Goal: Information Seeking & Learning: Learn about a topic

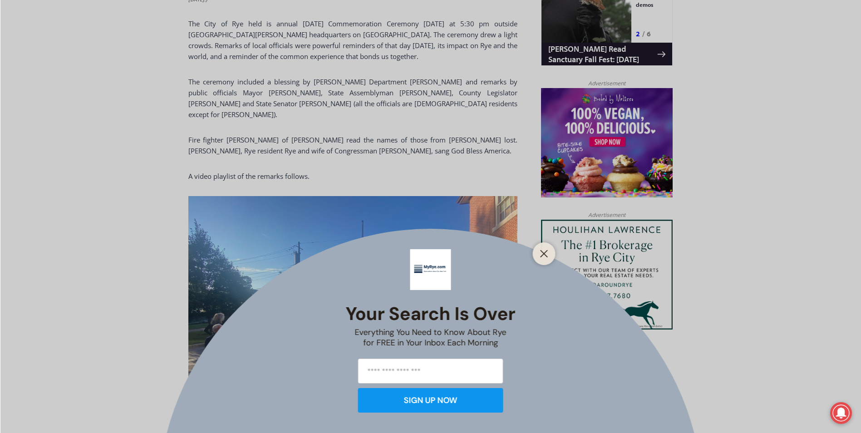
scroll to position [708, 0]
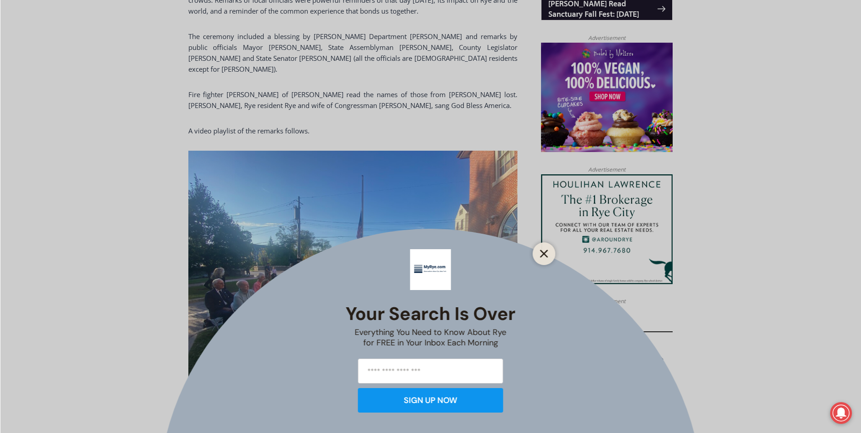
click at [540, 252] on icon "Close" at bounding box center [544, 254] width 8 height 8
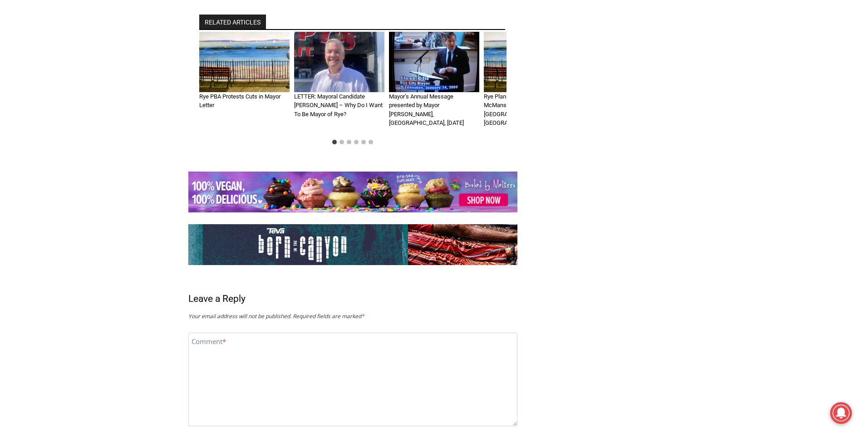
scroll to position [2050, 0]
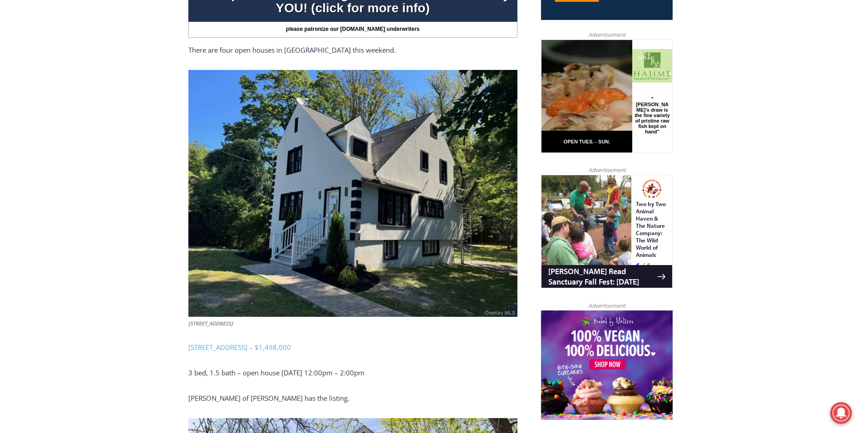
scroll to position [408, 0]
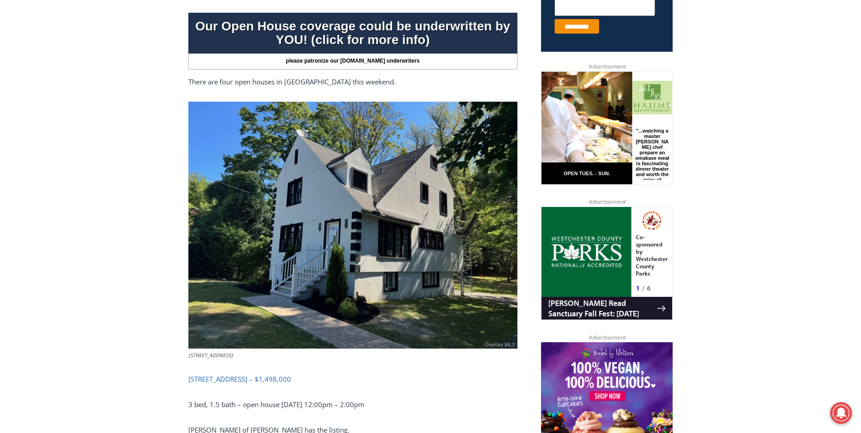
click at [271, 374] on link "506 Midland Avenue, Rye – $1,498,000" at bounding box center [239, 378] width 103 height 9
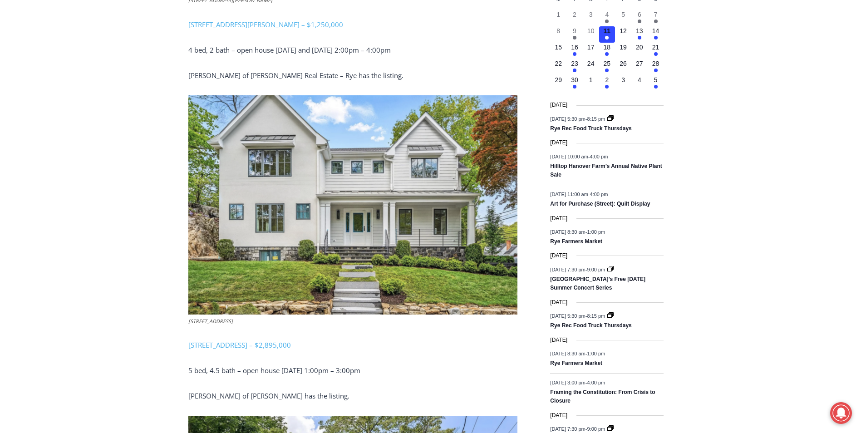
scroll to position [1089, 0]
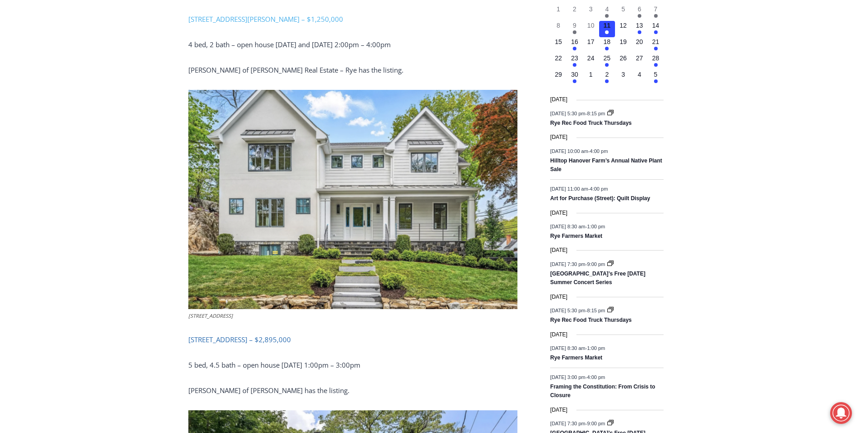
click at [252, 335] on link "2 Lavender Lane, Rye – $2,895,000" at bounding box center [239, 339] width 103 height 9
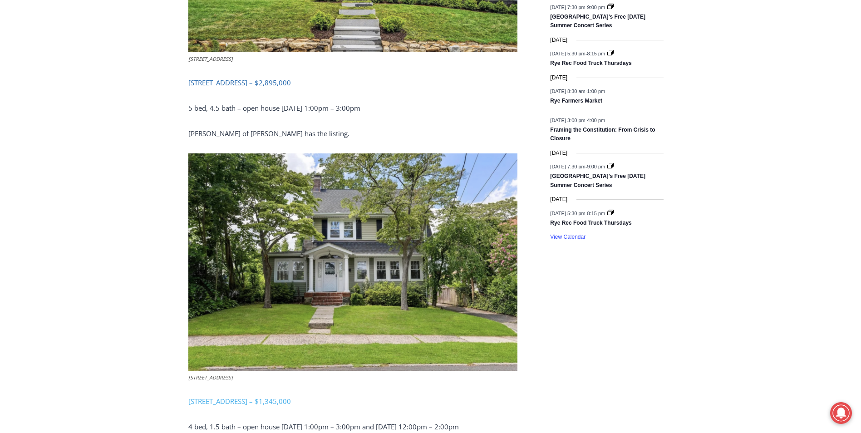
scroll to position [1361, 0]
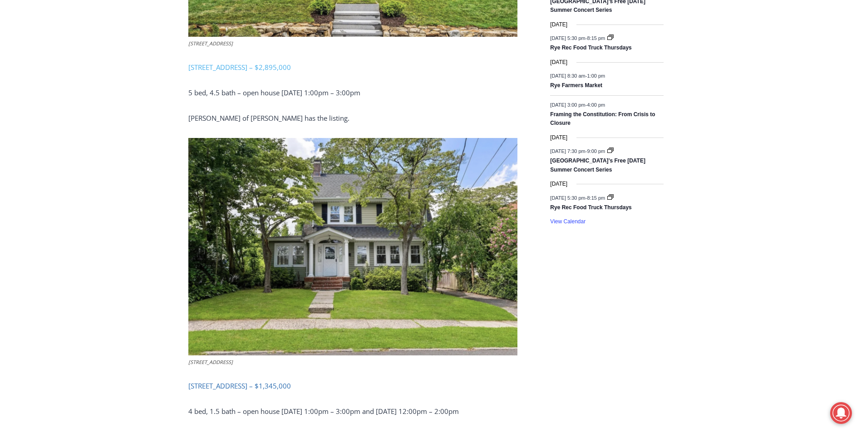
click at [251, 381] on link "15 Roosevelt Avenue, Rye – $1,345,000" at bounding box center [239, 385] width 103 height 9
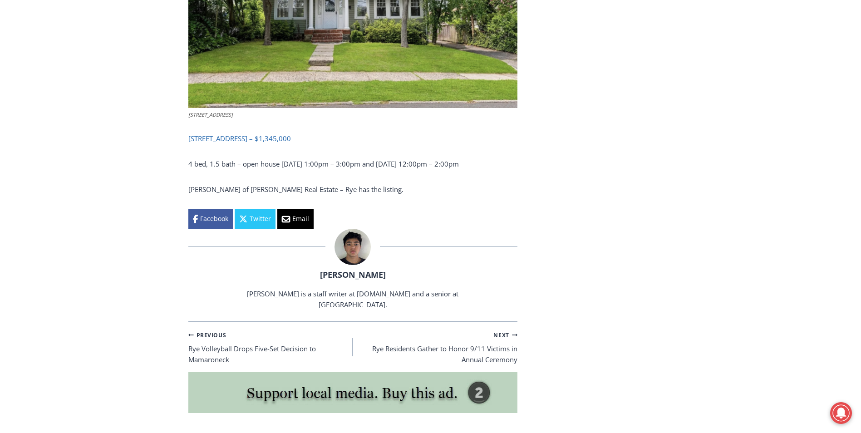
scroll to position [1634, 0]
